Goal: Use online tool/utility: Utilize a website feature to perform a specific function

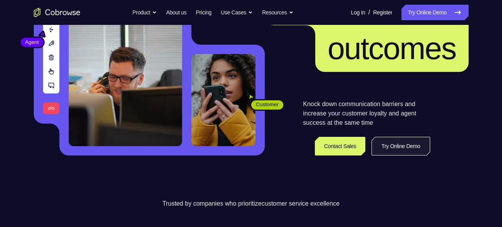
scroll to position [109, 0]
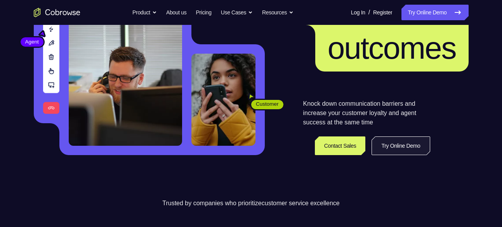
click at [415, 149] on link "Try Online Demo" at bounding box center [400, 145] width 58 height 19
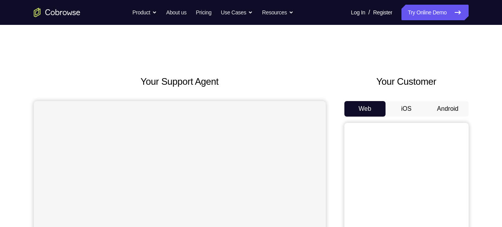
click at [409, 108] on button "iOS" at bounding box center [406, 109] width 42 height 16
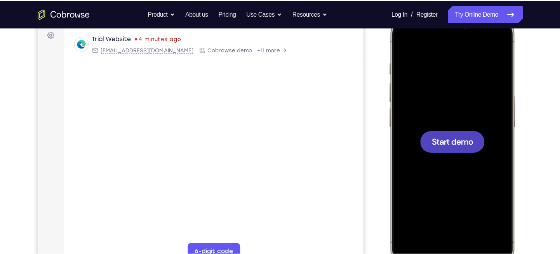
scroll to position [117, 0]
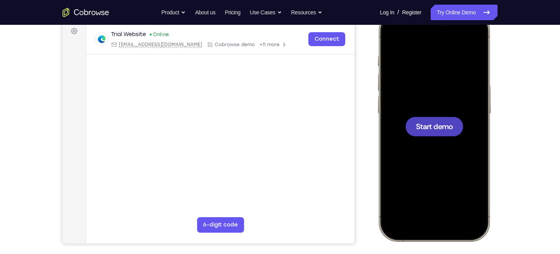
drag, startPoint x: 413, startPoint y: 26, endPoint x: 361, endPoint y: 93, distance: 84.7
click at [361, 93] on div "Your Support Agent Your Customer Web iOS Android" at bounding box center [279, 100] width 435 height 287
click at [436, 127] on span "Start demo" at bounding box center [434, 126] width 37 height 7
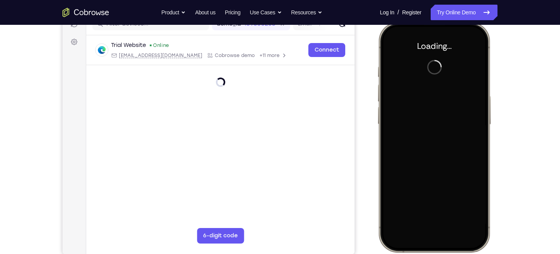
scroll to position [106, 0]
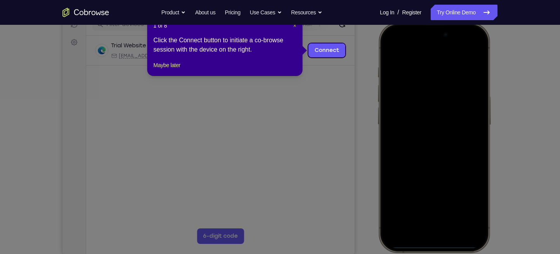
click at [295, 26] on span "×" at bounding box center [294, 26] width 3 height 6
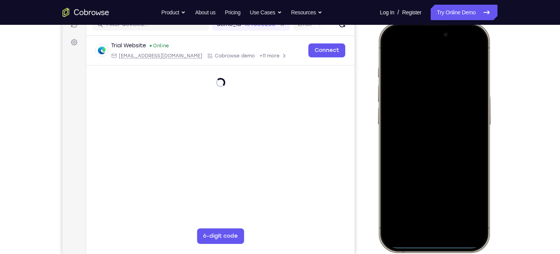
click at [472, 138] on div at bounding box center [434, 138] width 102 height 222
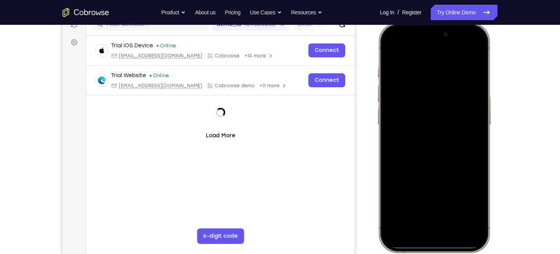
click at [422, 224] on div at bounding box center [434, 138] width 102 height 222
click at [426, 226] on div at bounding box center [434, 138] width 102 height 222
click at [430, 218] on div at bounding box center [434, 138] width 102 height 222
click at [423, 75] on div at bounding box center [434, 138] width 102 height 222
click at [405, 102] on div at bounding box center [434, 138] width 102 height 222
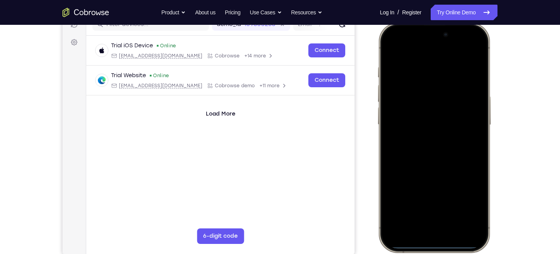
click at [423, 148] on div at bounding box center [434, 138] width 102 height 222
click at [423, 150] on div at bounding box center [434, 138] width 102 height 222
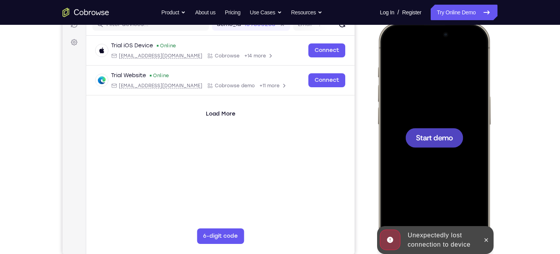
click at [425, 140] on span "Start demo" at bounding box center [434, 137] width 37 height 7
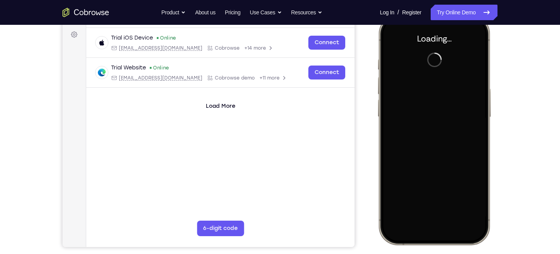
scroll to position [115, 0]
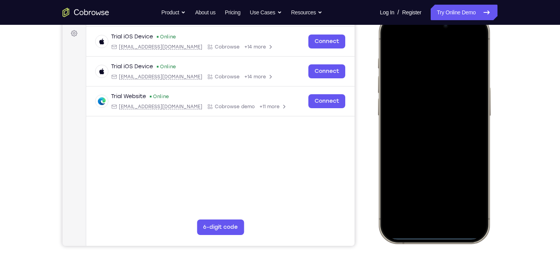
click at [423, 217] on div at bounding box center [434, 129] width 102 height 222
click at [424, 210] on div at bounding box center [434, 129] width 102 height 222
click at [416, 50] on div at bounding box center [434, 129] width 102 height 222
